Goal: Navigation & Orientation: Find specific page/section

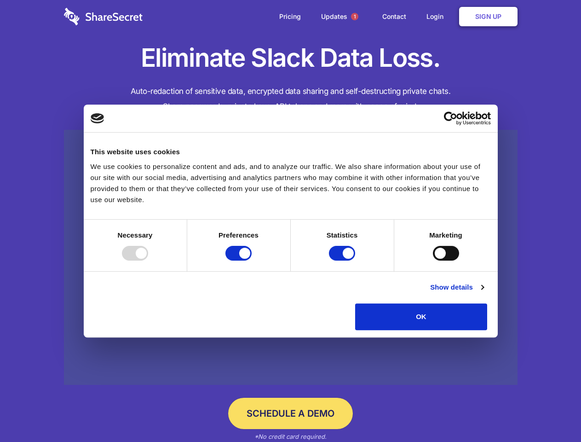
click at [148, 260] on div at bounding box center [135, 253] width 26 height 15
click at [252, 260] on input "Preferences" at bounding box center [238, 253] width 26 height 15
checkbox input "false"
click at [343, 260] on input "Statistics" at bounding box center [342, 253] width 26 height 15
checkbox input "false"
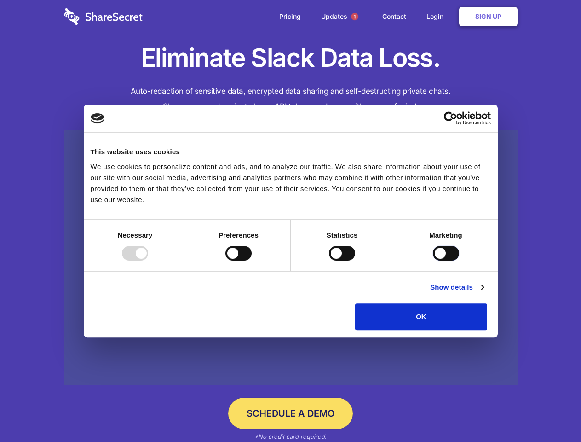
click at [433, 260] on input "Marketing" at bounding box center [446, 253] width 26 height 15
checkbox input "true"
click at [483, 293] on link "Show details" at bounding box center [456, 286] width 53 height 11
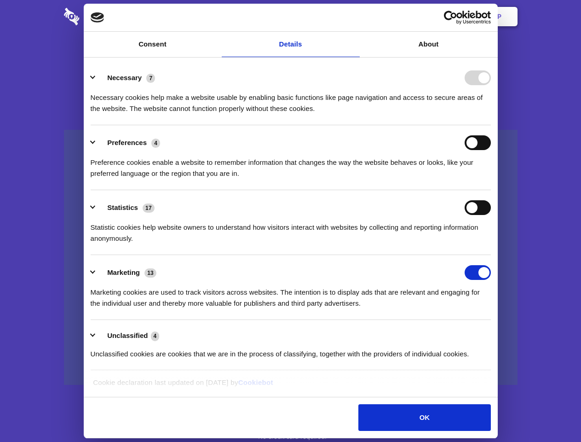
click at [491, 125] on li "Necessary 7 Necessary cookies help make a website usable by enabling basic func…" at bounding box center [291, 92] width 400 height 65
click at [354, 17] on span "1" at bounding box center [354, 16] width 7 height 7
